Goal: Task Accomplishment & Management: Manage account settings

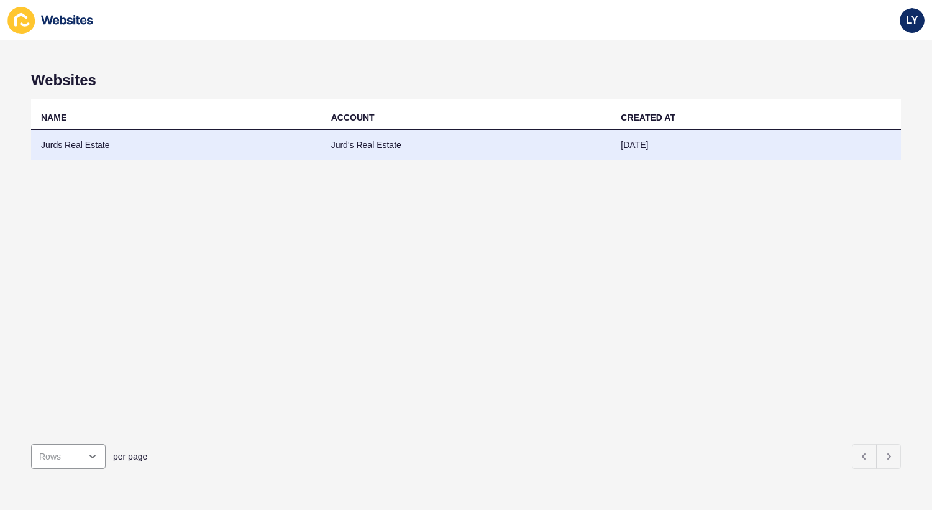
click at [195, 150] on td "Jurds Real Estate" at bounding box center [176, 145] width 290 height 30
click at [156, 146] on td "Jurds Real Estate" at bounding box center [176, 145] width 290 height 30
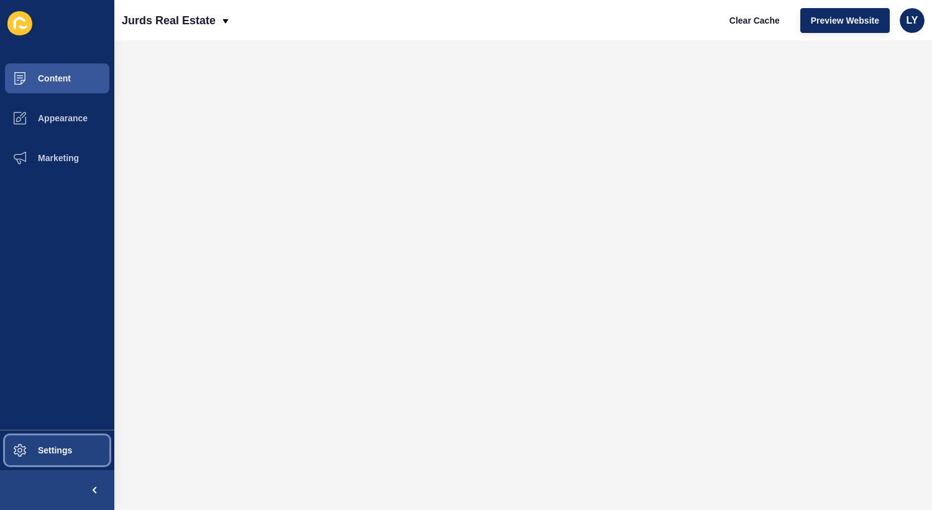
click at [45, 453] on span "Settings" at bounding box center [35, 450] width 74 height 10
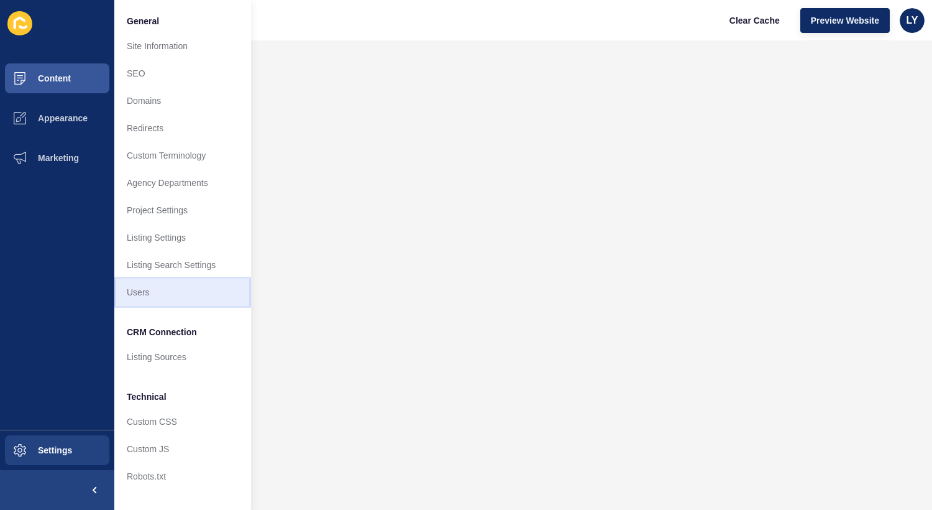
click at [145, 296] on link "Users" at bounding box center [182, 291] width 137 height 27
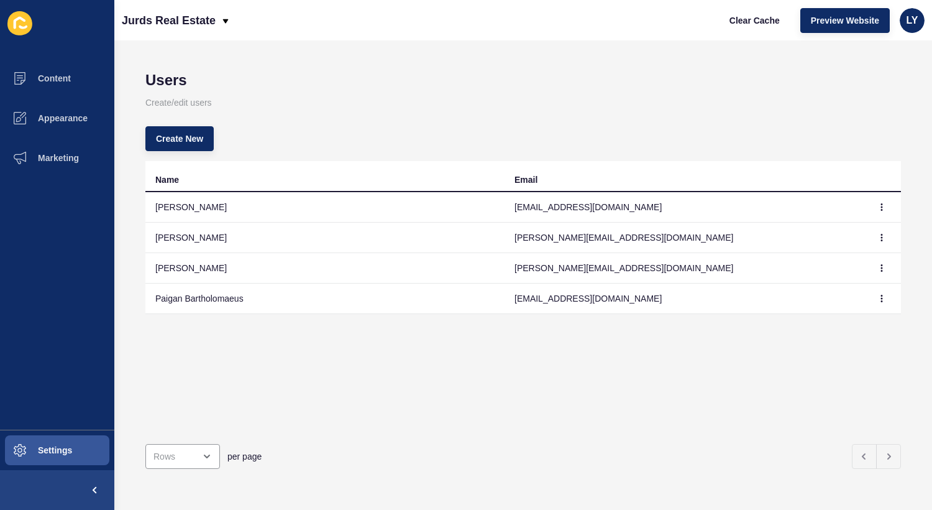
click at [373, 132] on div "Create New" at bounding box center [523, 138] width 756 height 45
drag, startPoint x: 511, startPoint y: 298, endPoint x: 611, endPoint y: 301, distance: 100.1
click at [611, 301] on td "paiganb@jurds.com.au" at bounding box center [684, 298] width 359 height 30
click at [605, 300] on td "paiganb@jurds.com.au" at bounding box center [684, 298] width 359 height 30
drag, startPoint x: 604, startPoint y: 300, endPoint x: 505, endPoint y: 298, distance: 98.8
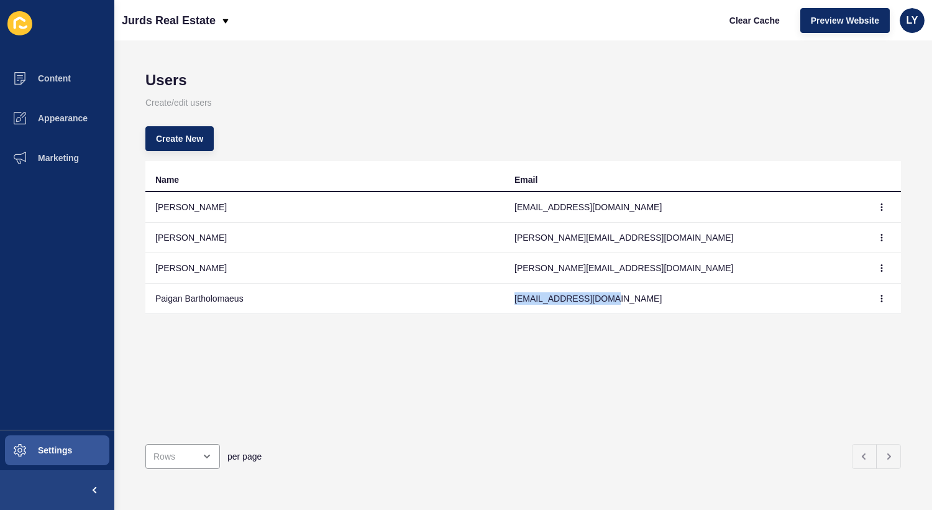
click at [505, 298] on td "paiganb@jurds.com.au" at bounding box center [684, 298] width 359 height 30
click at [222, 129] on div "Create New" at bounding box center [523, 138] width 756 height 45
drag, startPoint x: 216, startPoint y: 127, endPoint x: 143, endPoint y: 101, distance: 78.1
click at [143, 101] on div "Users Create/edit users Create New Name Email Madaleine Bailey madaleineb@jurds…" at bounding box center [523, 274] width 818 height 469
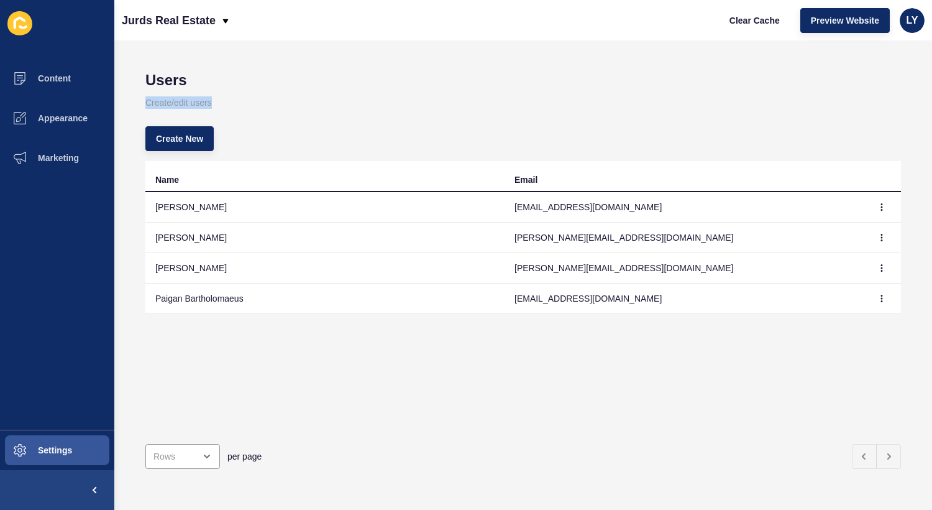
drag, startPoint x: 143, startPoint y: 101, endPoint x: 232, endPoint y: 102, distance: 89.5
click at [233, 102] on div "Users Create/edit users Create New Name Email Madaleine Bailey madaleineb@jurds…" at bounding box center [523, 274] width 818 height 469
click at [227, 91] on p "Create/edit users" at bounding box center [523, 102] width 756 height 27
drag, startPoint x: 222, startPoint y: 95, endPoint x: 149, endPoint y: 77, distance: 75.5
click at [149, 77] on div "Users Create/edit users Create New Name Email Madaleine Bailey madaleineb@jurds…" at bounding box center [523, 274] width 818 height 469
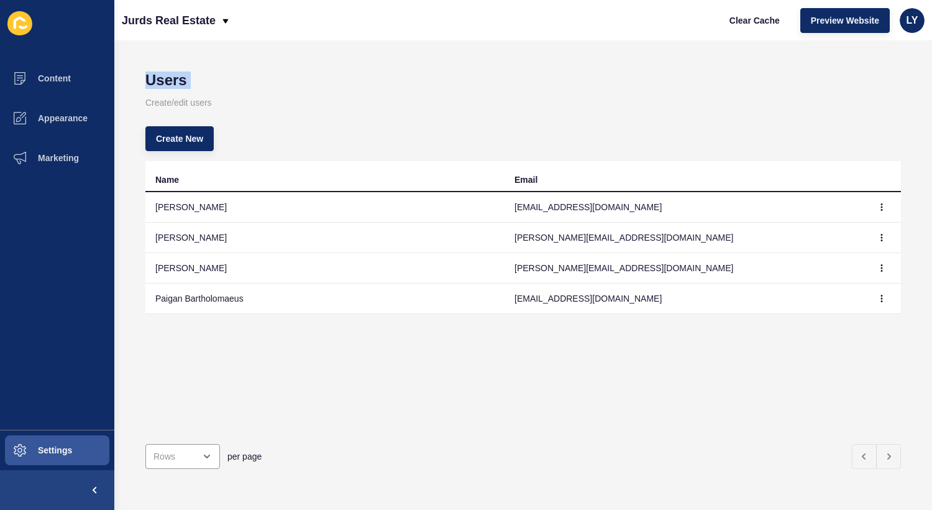
click at [149, 77] on h1 "Users" at bounding box center [523, 79] width 756 height 17
drag, startPoint x: 149, startPoint y: 78, endPoint x: 213, endPoint y: 108, distance: 69.8
click at [213, 108] on div "Users Create/edit users Create New Name Email Madaleine Bailey madaleineb@jurds…" at bounding box center [523, 274] width 818 height 469
click at [213, 108] on p "Create/edit users" at bounding box center [523, 102] width 756 height 27
click at [200, 141] on span "Create New" at bounding box center [179, 138] width 47 height 12
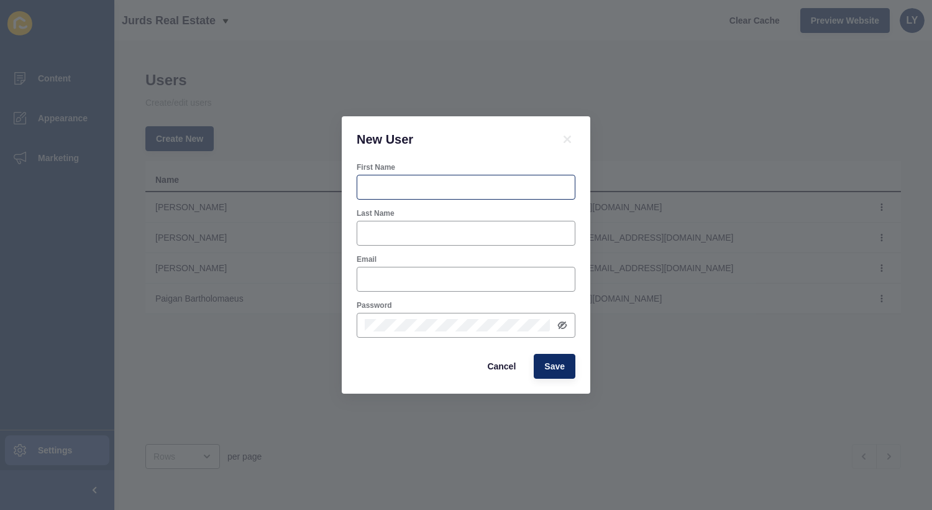
click at [378, 179] on div at bounding box center [466, 187] width 219 height 25
type input "Lucy"
type input "Jardine"
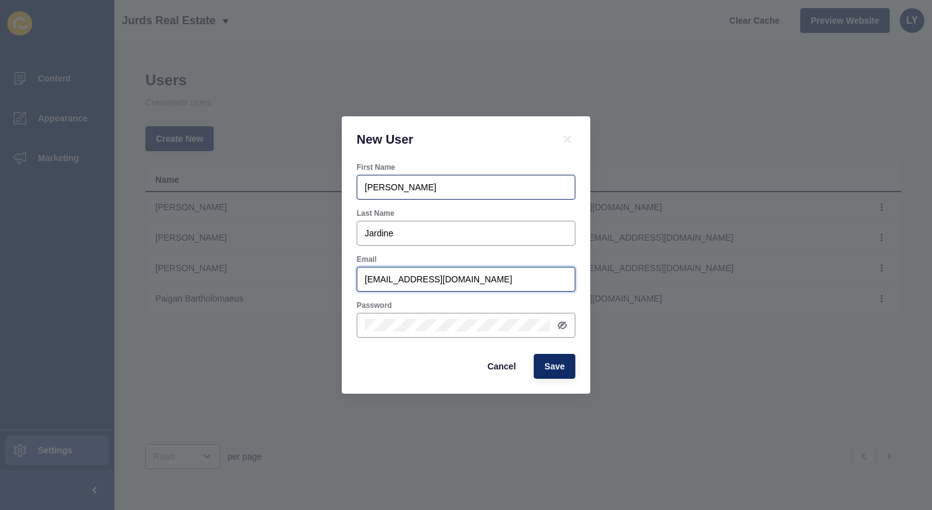
type input "lucyj@jurds.com.au"
click at [512, 209] on div "Last Name" at bounding box center [466, 213] width 219 height 10
click at [559, 370] on span "Save" at bounding box center [554, 366] width 21 height 12
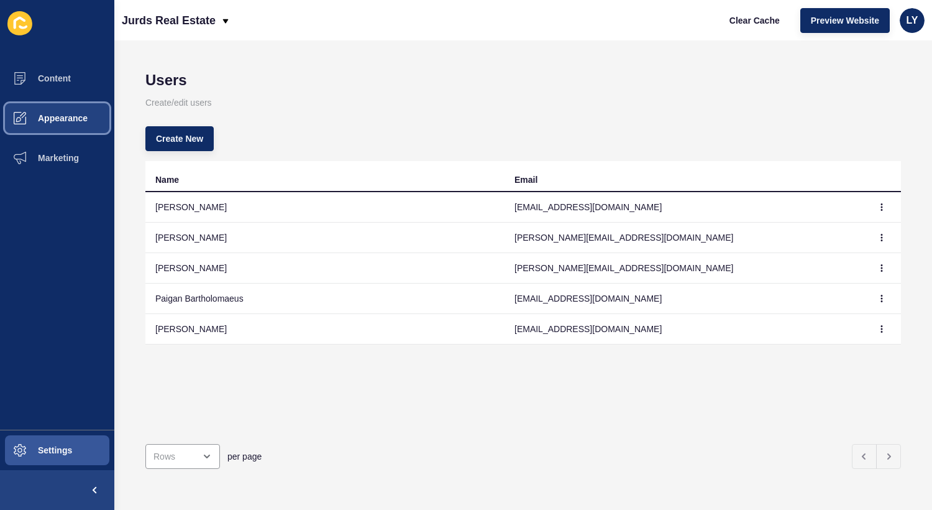
click at [51, 117] on span "Appearance" at bounding box center [42, 118] width 89 height 10
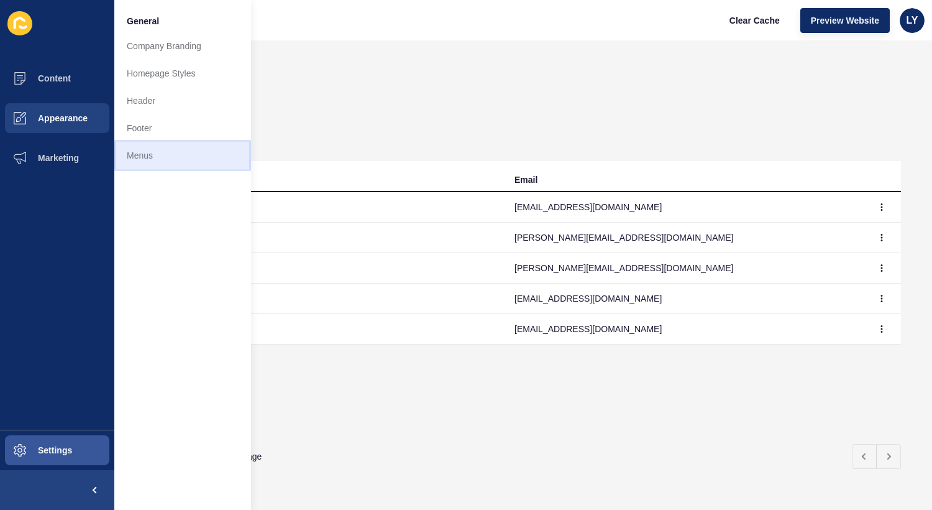
click at [135, 160] on link "Menus" at bounding box center [182, 155] width 137 height 27
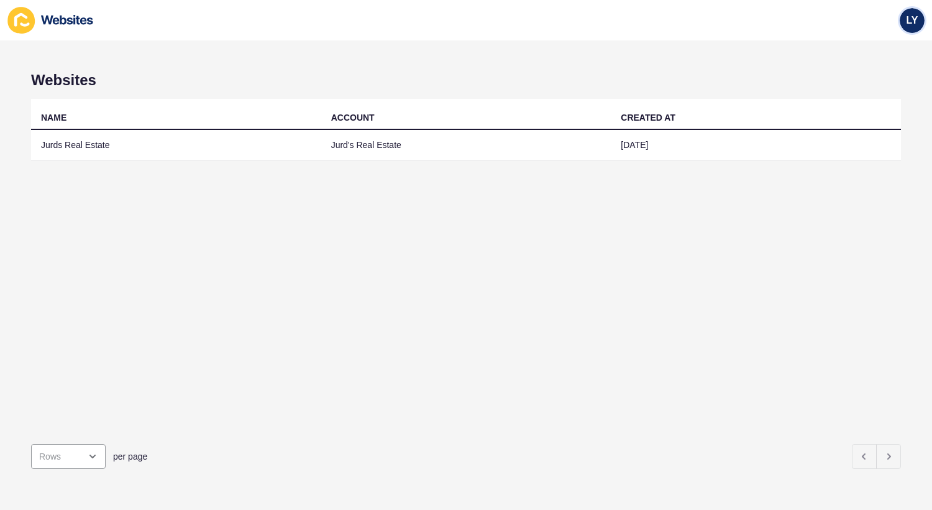
click at [914, 19] on span "LY" at bounding box center [913, 20] width 12 height 12
click at [729, 104] on th "CREATED AT" at bounding box center [756, 114] width 290 height 31
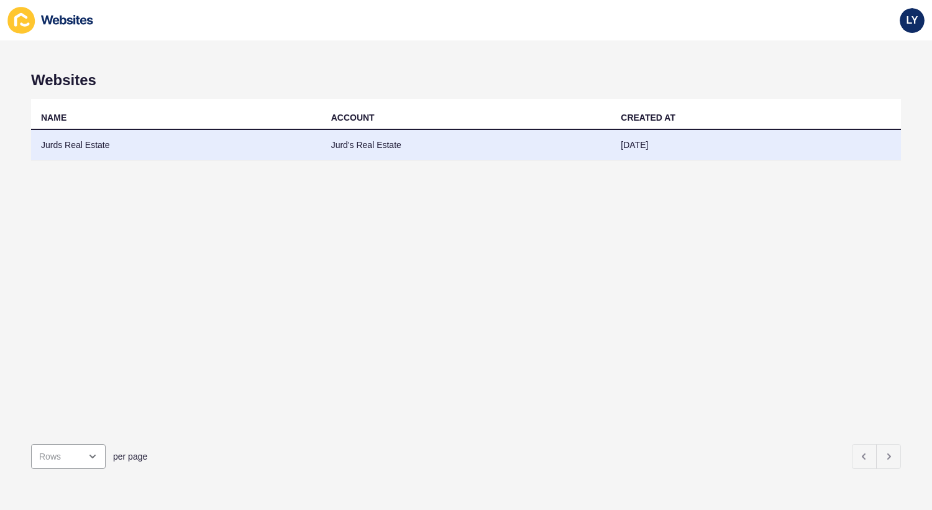
click at [164, 156] on td "Jurds Real Estate" at bounding box center [176, 145] width 290 height 30
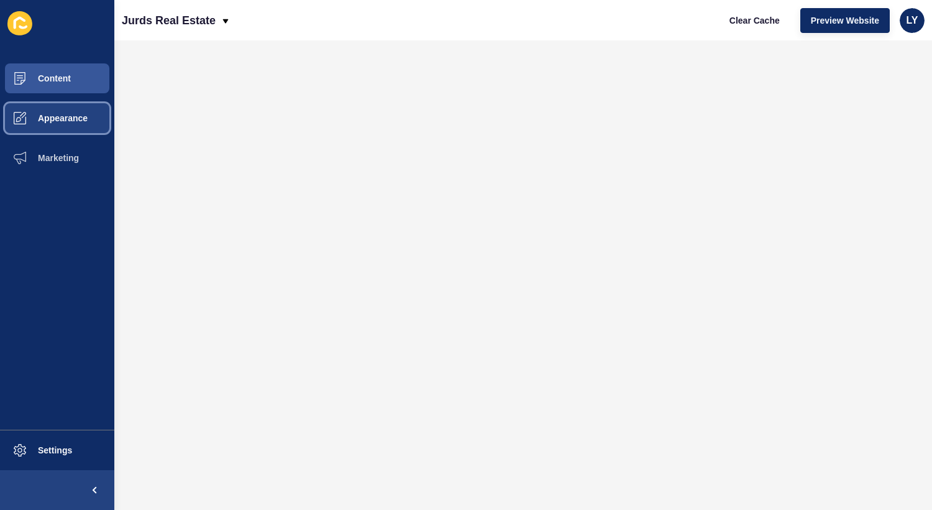
click at [45, 114] on span "Appearance" at bounding box center [42, 118] width 89 height 10
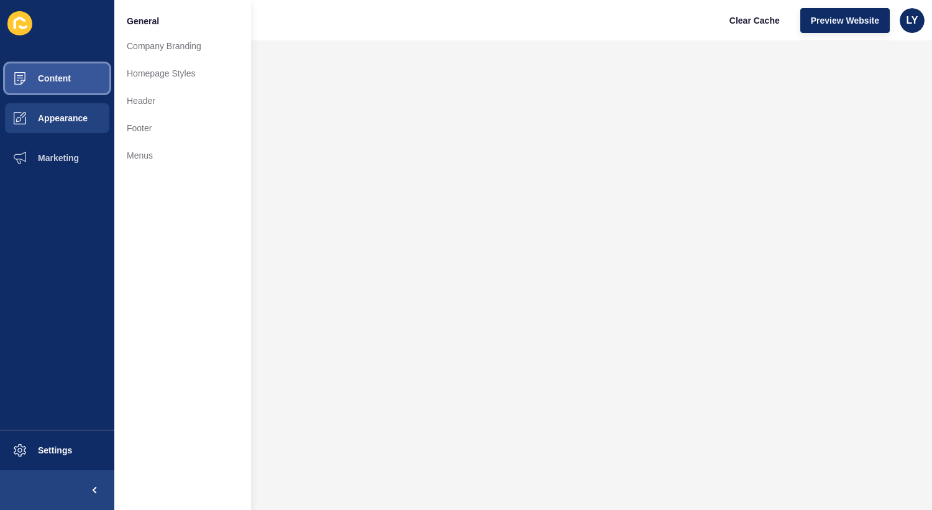
click at [66, 76] on span "Content" at bounding box center [34, 78] width 73 height 10
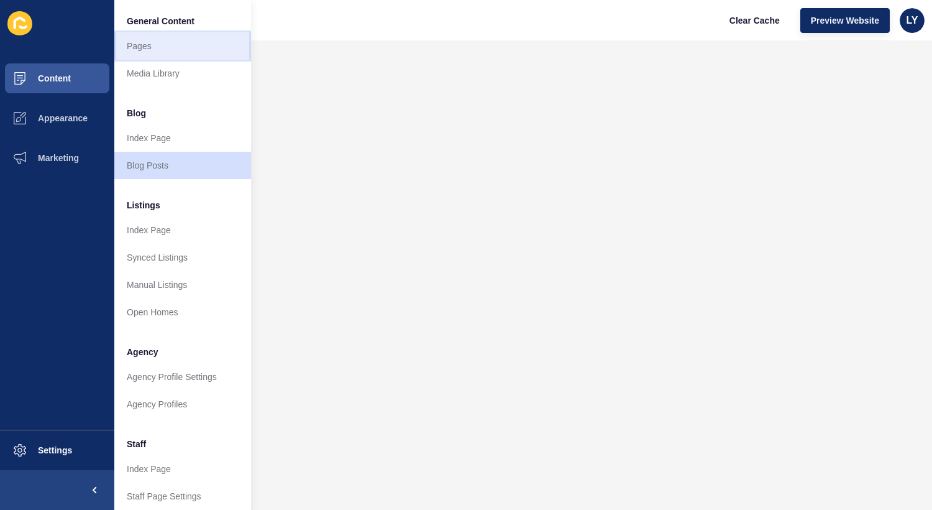
click at [157, 47] on link "Pages" at bounding box center [182, 45] width 137 height 27
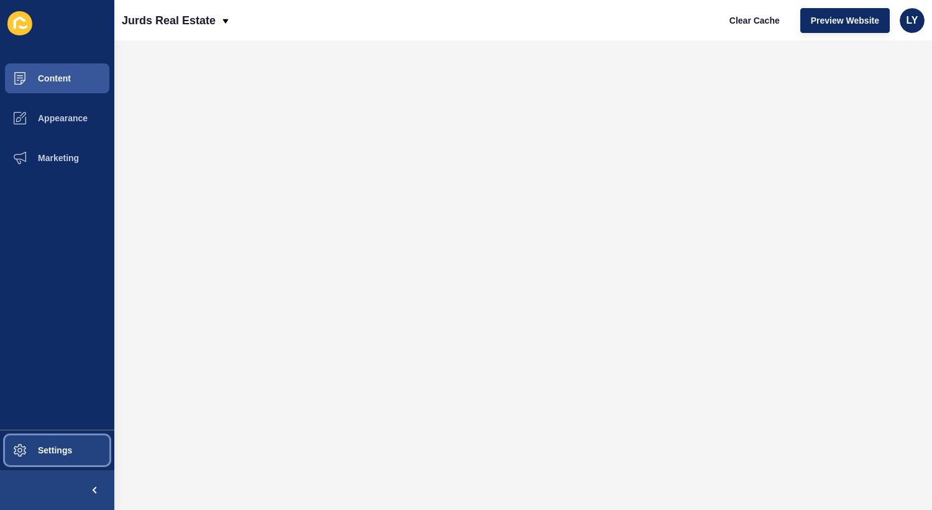
click at [68, 457] on button "Settings" at bounding box center [57, 450] width 114 height 40
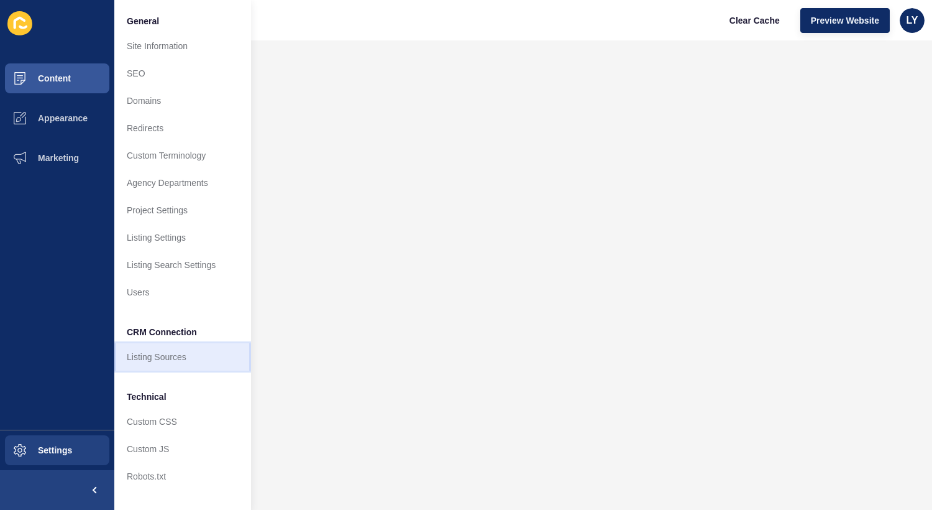
click at [202, 364] on link "Listing Sources" at bounding box center [182, 356] width 137 height 27
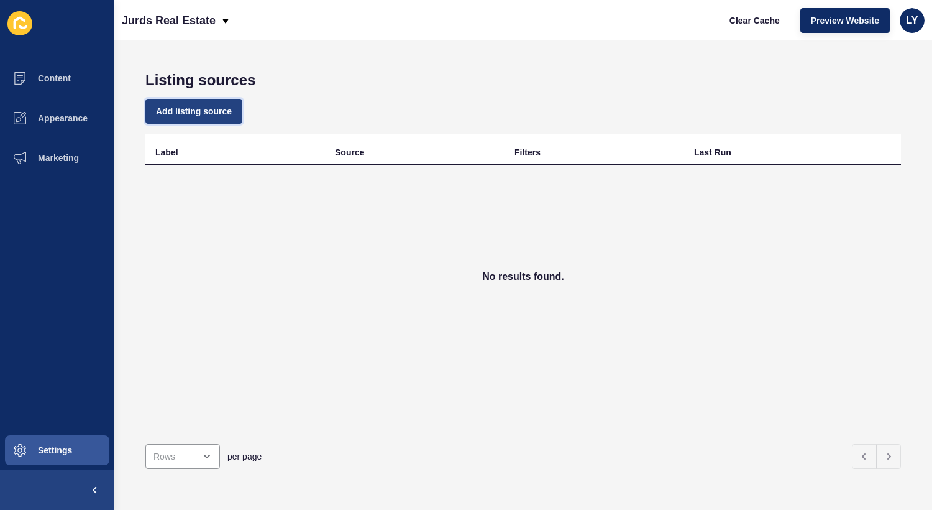
click at [188, 110] on span "Add listing source" at bounding box center [194, 111] width 76 height 12
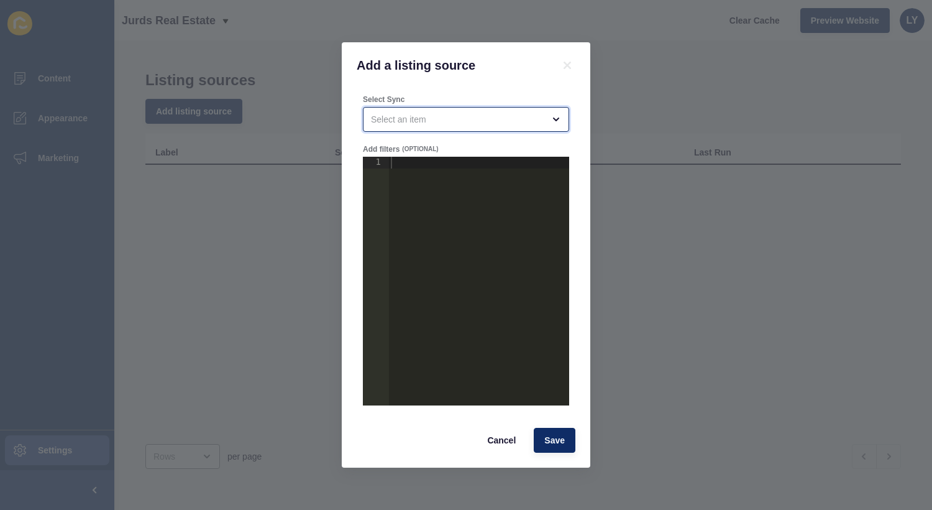
click at [475, 119] on div "open menu" at bounding box center [457, 119] width 173 height 12
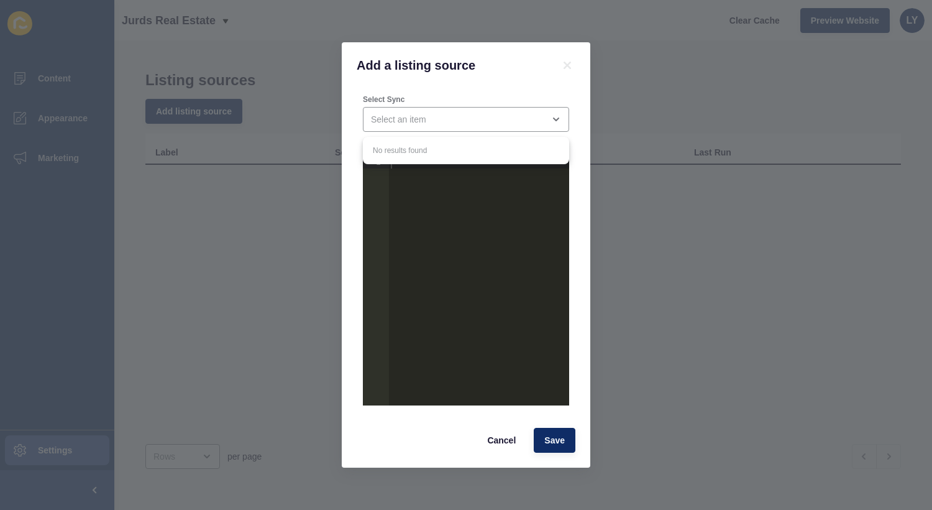
click at [462, 147] on div "No results found" at bounding box center [466, 150] width 206 height 27
click at [452, 189] on div at bounding box center [478, 293] width 181 height 272
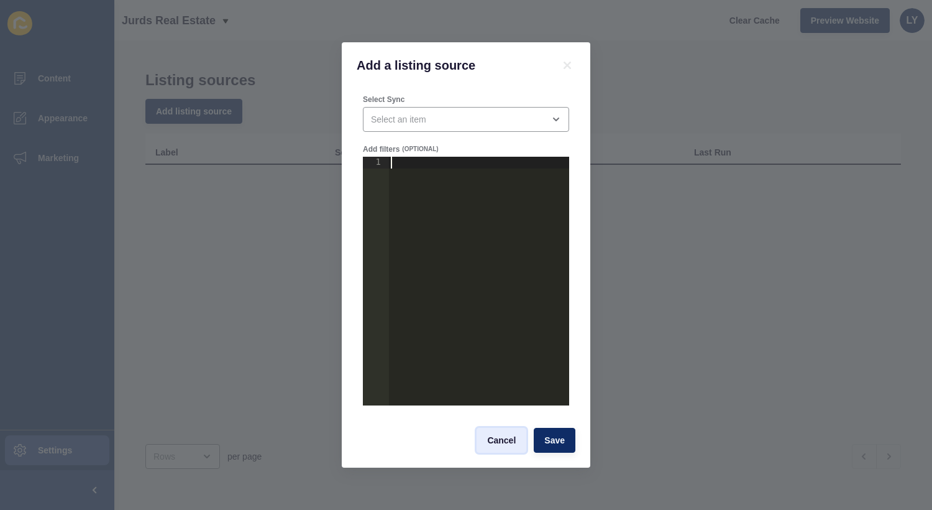
click at [513, 448] on button "Cancel" at bounding box center [502, 440] width 50 height 25
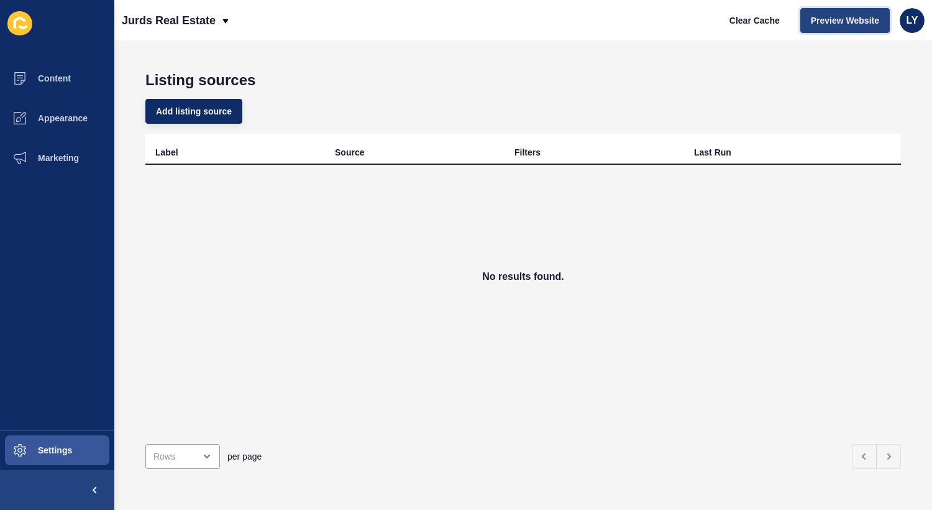
click at [815, 27] on button "Preview Website" at bounding box center [844, 20] width 89 height 25
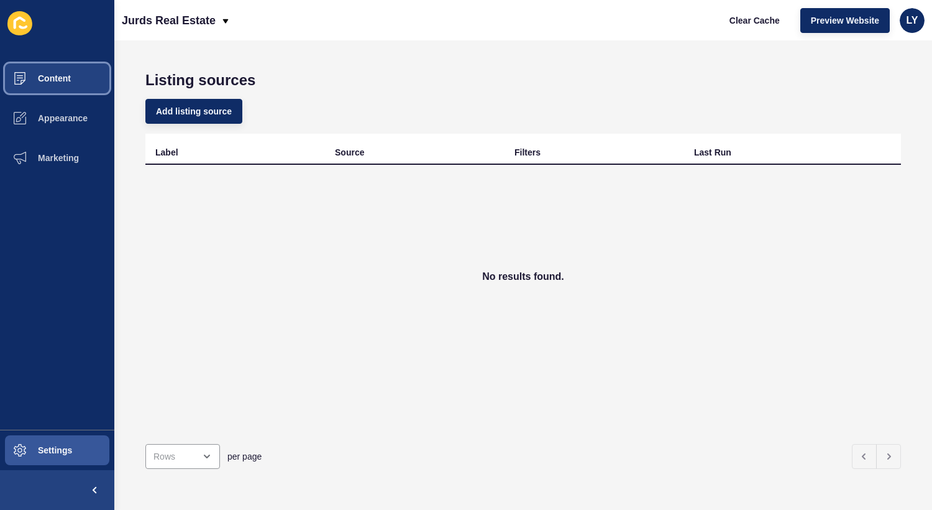
click at [43, 78] on span "Content" at bounding box center [34, 78] width 73 height 10
